Goal: Register for event/course

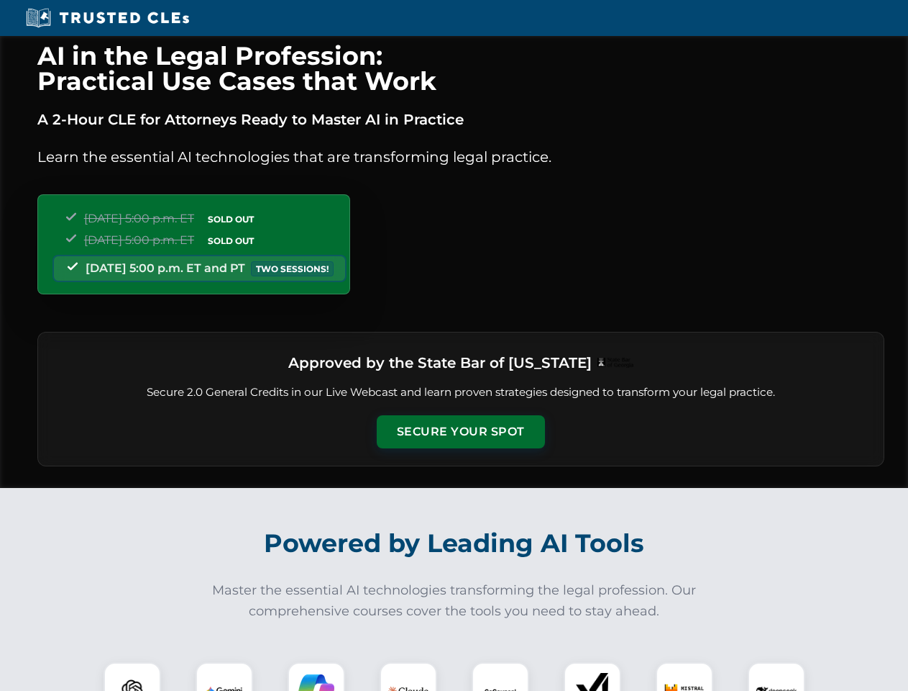
click at [460, 432] on button "Secure Your Spot" at bounding box center [461, 431] width 168 height 33
click at [132, 676] on img at bounding box center [132, 691] width 42 height 42
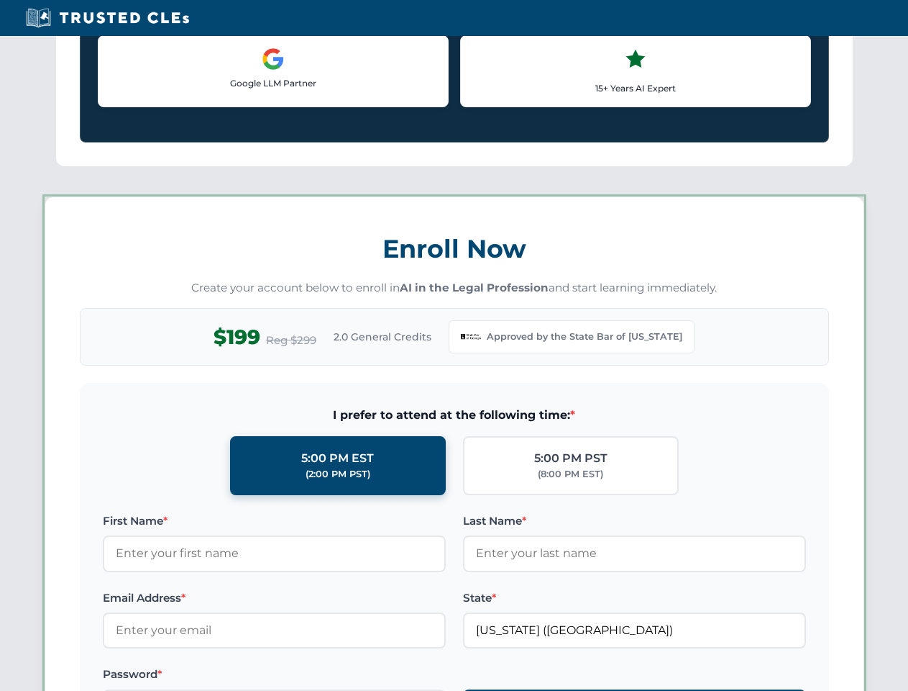
click at [316, 676] on label "Password *" at bounding box center [274, 673] width 343 height 17
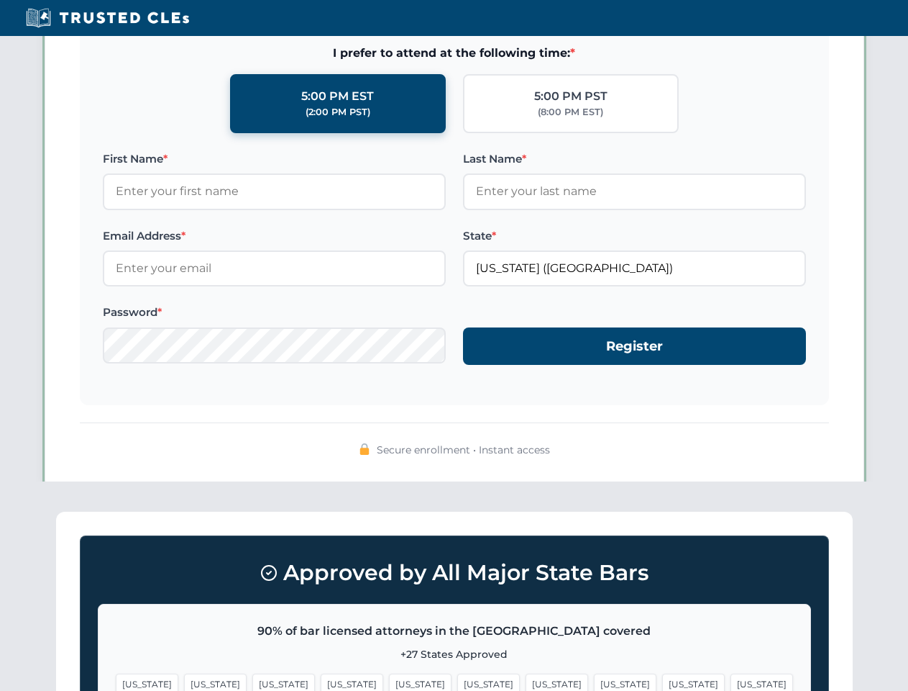
click at [662, 676] on span "[US_STATE]" at bounding box center [693, 683] width 63 height 21
